Goal: Task Accomplishment & Management: Manage account settings

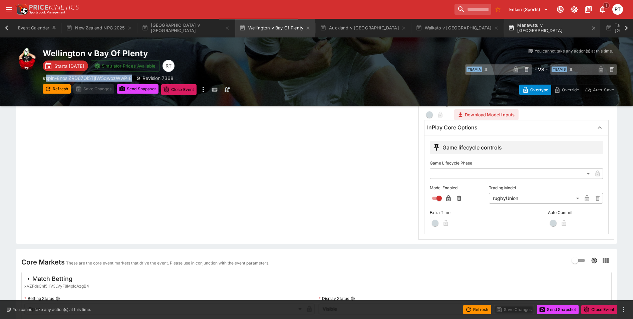
scroll to position [0, 40]
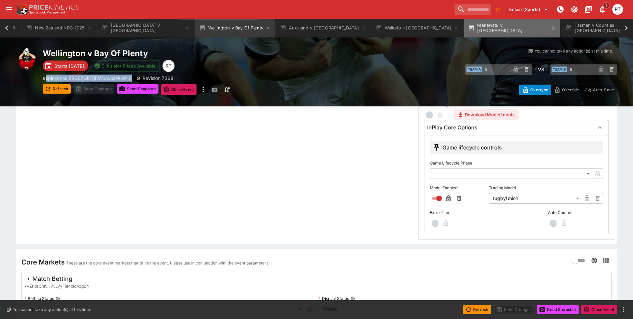
click at [465, 31] on button "Manawatu v [GEOGRAPHIC_DATA]" at bounding box center [513, 28] width 96 height 19
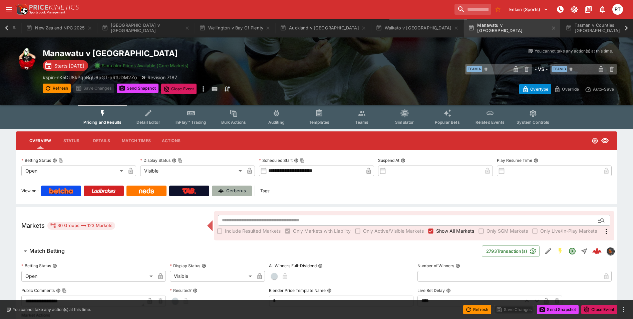
click at [229, 185] on link "Cerberus" at bounding box center [232, 190] width 40 height 11
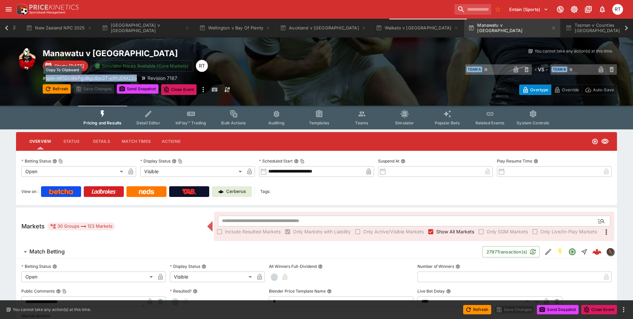
drag, startPoint x: 139, startPoint y: 78, endPoint x: 47, endPoint y: 78, distance: 92.5
click at [47, 78] on div "# spin-nK5DU8kPgoBgU6pGT-pRtUDM2Zo Revision 7187" at bounding box center [187, 77] width 288 height 7
copy p "spin-nK5DU8kPgoBgU6pGT-pRtUDM2Zo"
click at [7, 29] on icon at bounding box center [6, 27] width 3 height 5
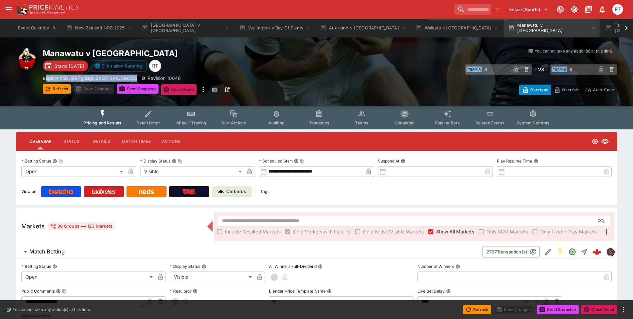
click at [197, 123] on span "InPlay™ Trading" at bounding box center [191, 122] width 31 height 5
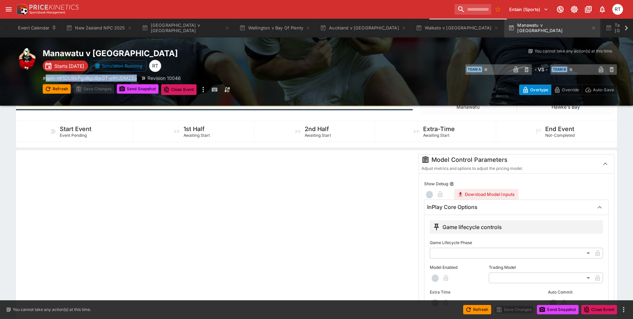
scroll to position [134, 0]
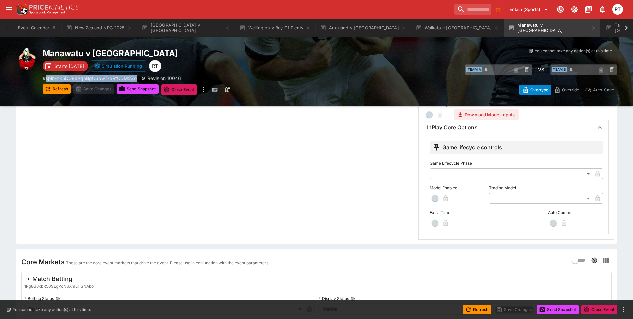
click at [497, 198] on body "Entain (Sports) 1 RT Event Calendar New Zealand NPC 2025 [GEOGRAPHIC_DATA] v [G…" at bounding box center [316, 153] width 633 height 575
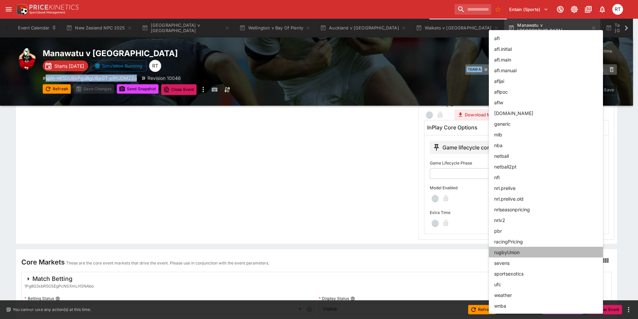
click at [514, 254] on li "rugbyUnion" at bounding box center [546, 251] width 114 height 11
type input "**********"
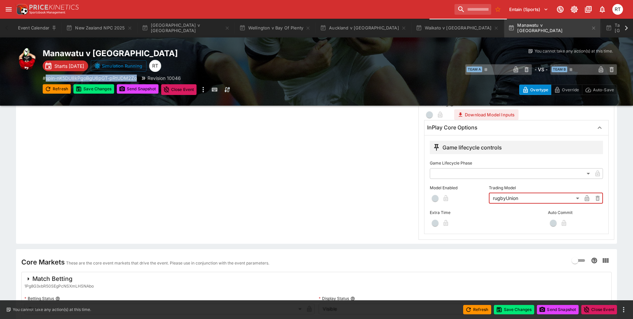
click at [436, 202] on button "button" at bounding box center [435, 198] width 11 height 11
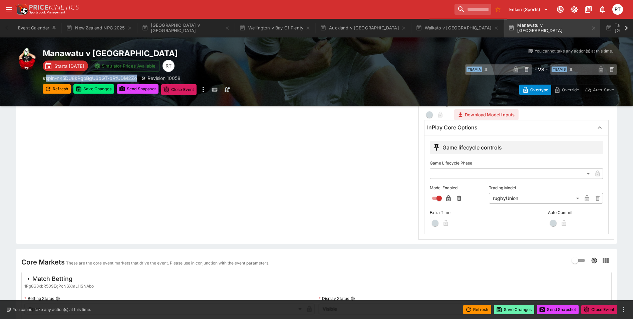
click at [507, 309] on button "Save Changes" at bounding box center [514, 309] width 41 height 9
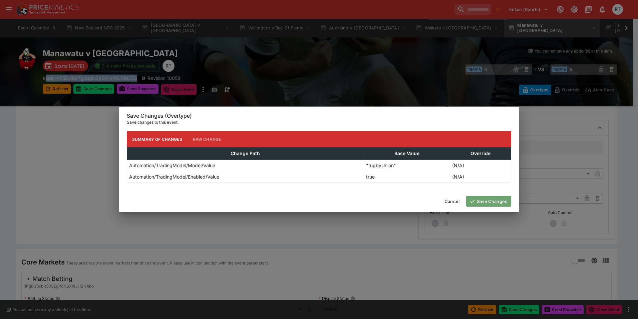
click at [472, 202] on icon "button" at bounding box center [473, 201] width 4 height 3
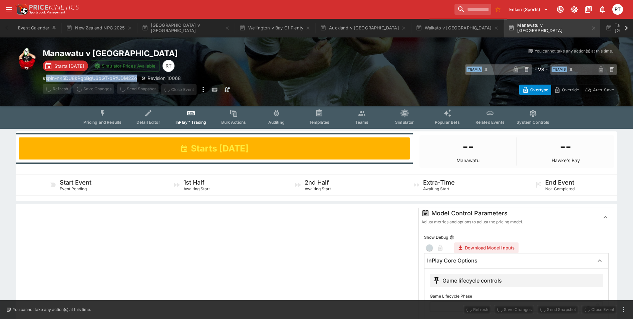
scroll to position [0, 0]
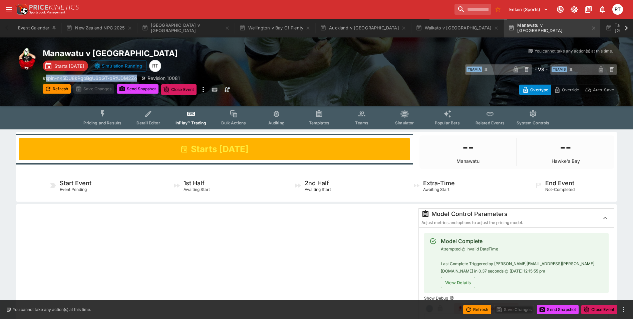
click at [105, 121] on span "Pricing and Results" at bounding box center [102, 122] width 38 height 5
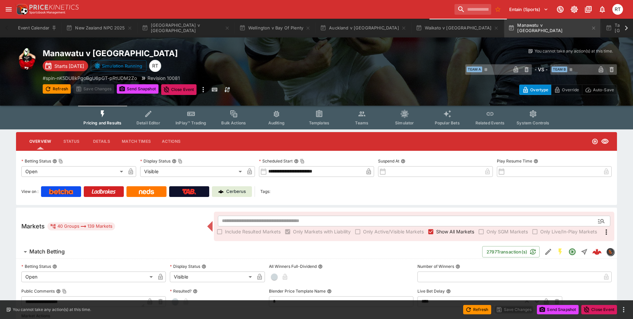
click at [300, 95] on div "Refresh Save Changes Send Snapshot Close Event Refresh Save Changes Send Snapsh…" at bounding box center [187, 89] width 288 height 11
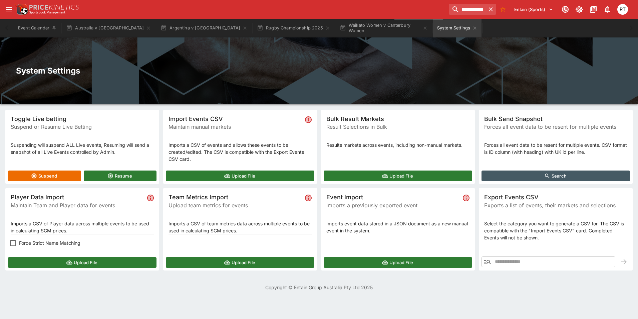
click at [81, 262] on button "Upload File" at bounding box center [82, 262] width 149 height 11
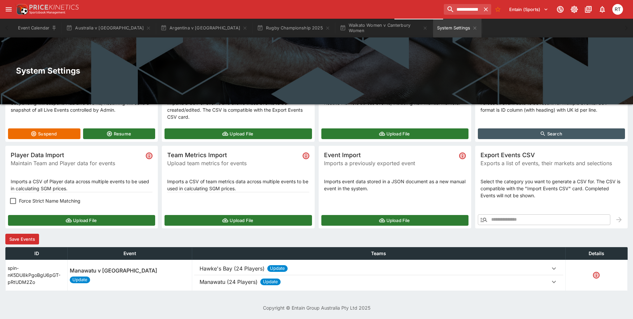
scroll to position [42, 0]
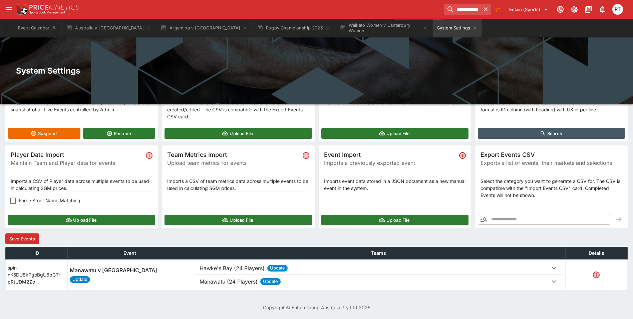
click at [229, 267] on p "Hawke's Bay (24 Players)" at bounding box center [232, 268] width 65 height 8
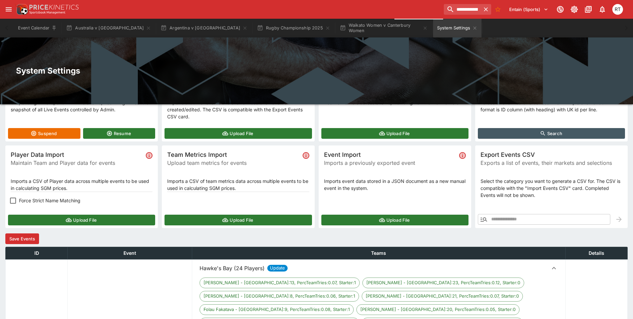
click at [229, 267] on p "Hawke's Bay (24 Players)" at bounding box center [232, 268] width 65 height 8
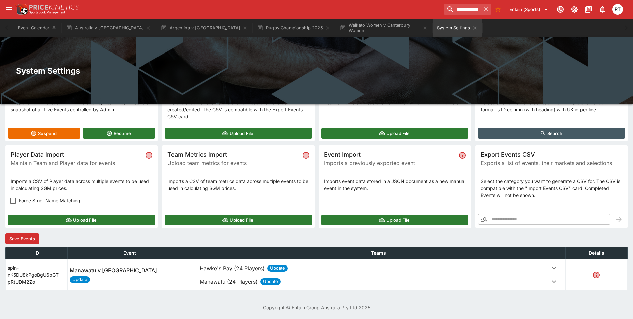
click at [30, 236] on button "Save Events" at bounding box center [22, 238] width 34 height 11
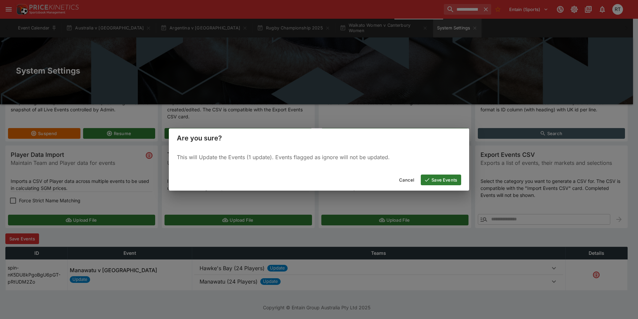
click at [433, 176] on button "Save Events" at bounding box center [441, 179] width 40 height 11
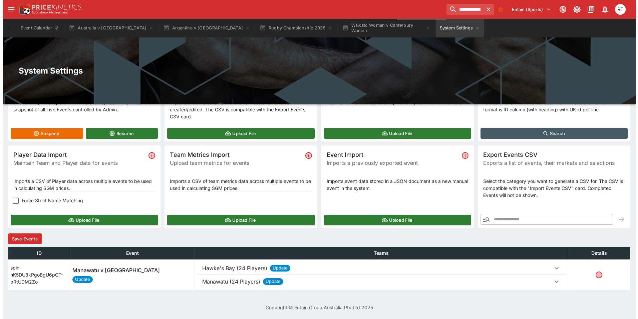
scroll to position [0, 0]
